Goal: Task Accomplishment & Management: Use online tool/utility

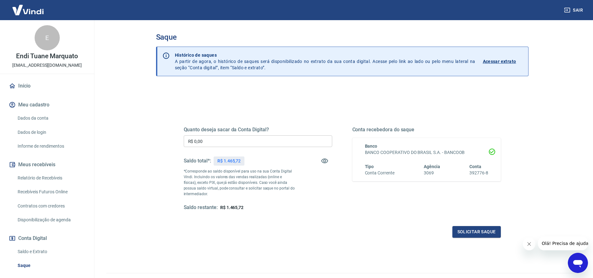
click at [208, 139] on input "R$ 0,00" at bounding box center [258, 141] width 149 height 12
type input "R$ 1.465,00"
click at [481, 233] on button "Solicitar saque" at bounding box center [477, 232] width 48 height 12
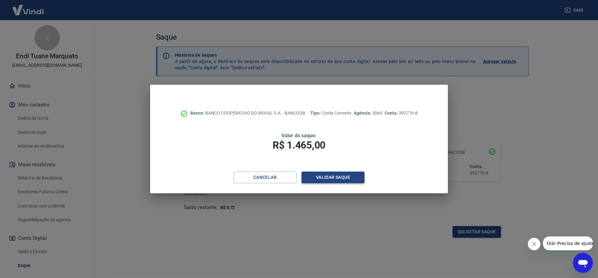
click at [332, 177] on button "Validar saque" at bounding box center [332, 178] width 63 height 12
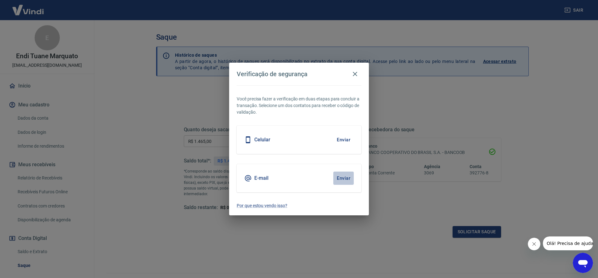
click at [345, 177] on button "Enviar" at bounding box center [343, 178] width 20 height 13
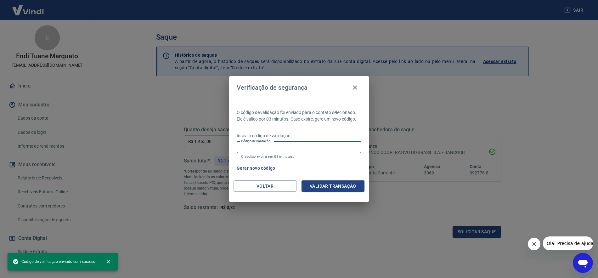
click at [291, 150] on input "Código de validação" at bounding box center [299, 148] width 125 height 12
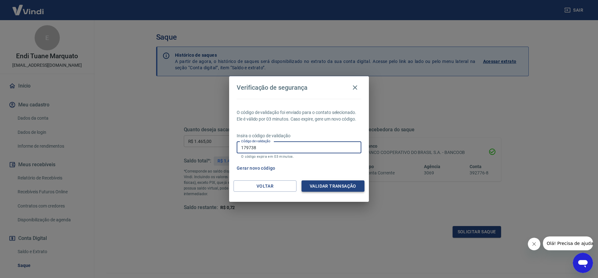
type input "179738"
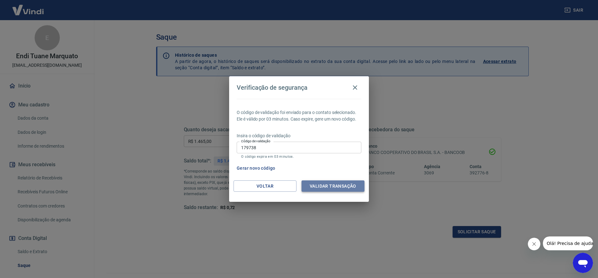
click at [335, 185] on button "Validar transação" at bounding box center [332, 186] width 63 height 12
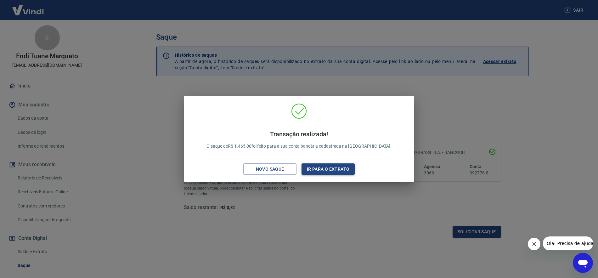
click at [326, 166] on button "Ir para o extrato" at bounding box center [327, 169] width 53 height 12
